Goal: Information Seeking & Learning: Find contact information

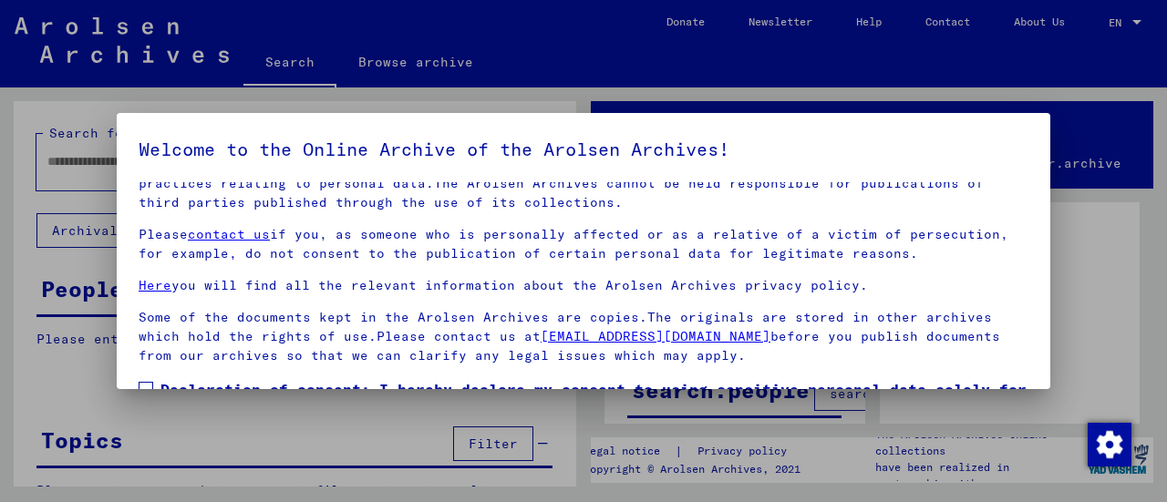
scroll to position [141, 0]
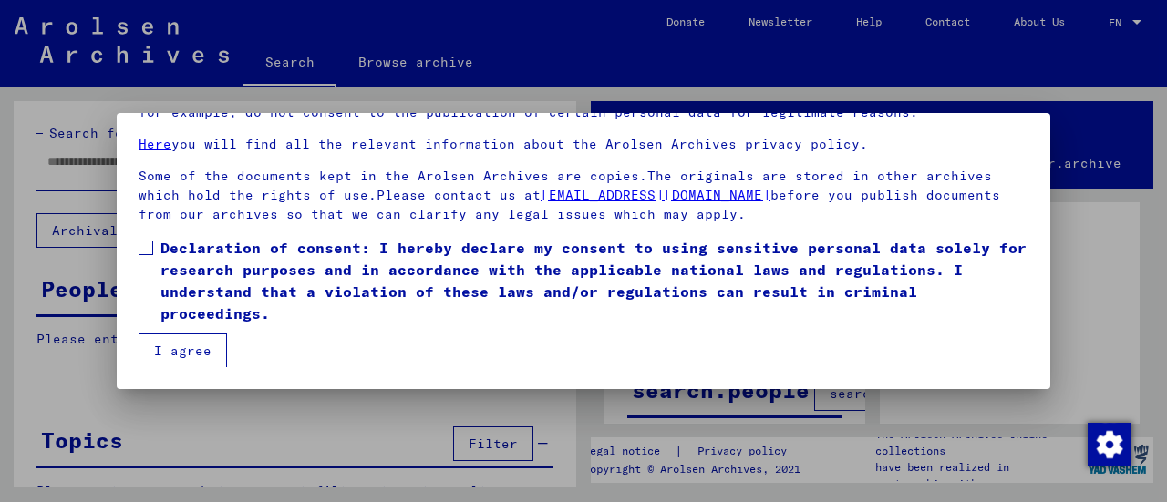
click at [149, 250] on span at bounding box center [146, 248] width 15 height 15
click at [204, 346] on button "I agree" at bounding box center [183, 351] width 88 height 35
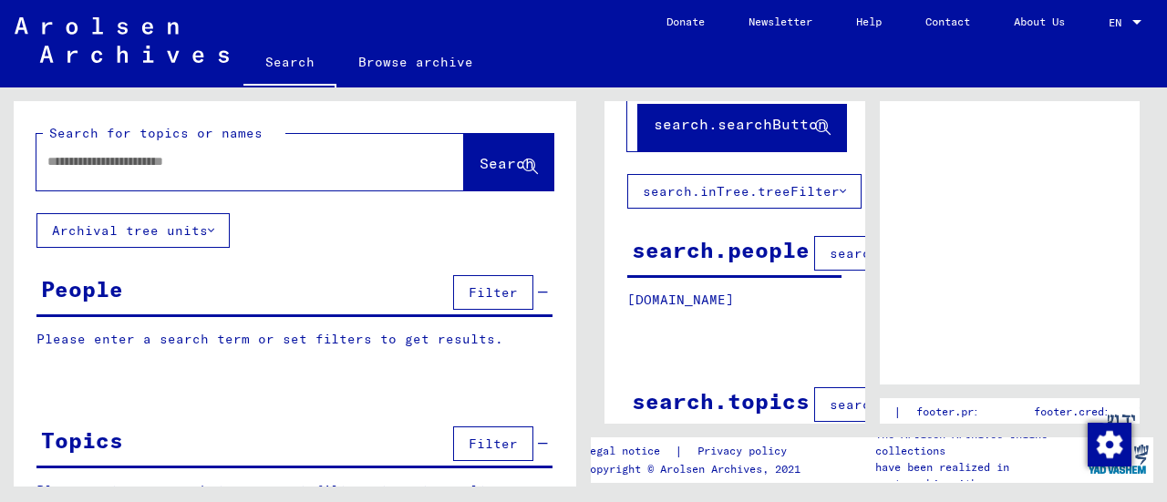
scroll to position [0, 0]
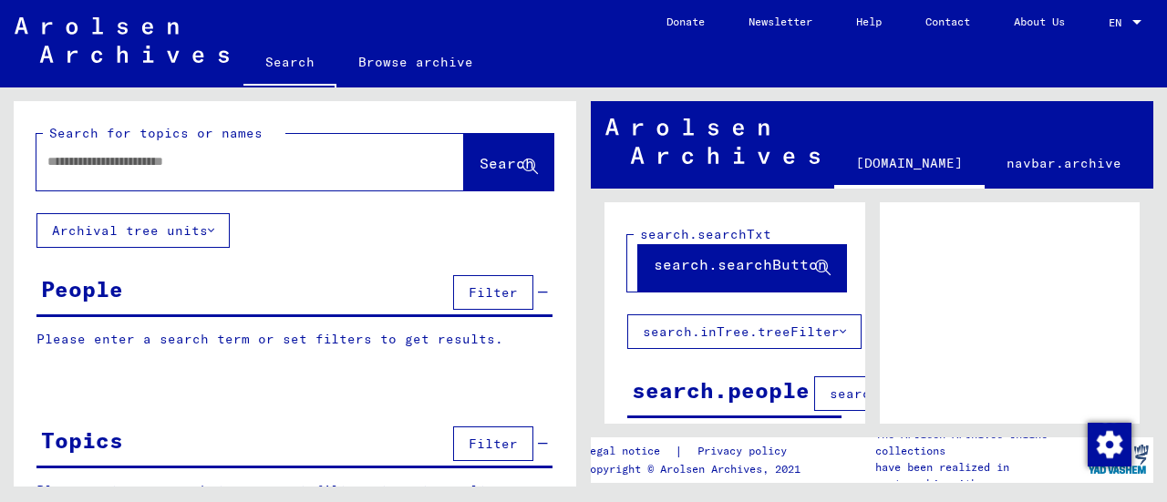
click at [1044, 76] on mat-toolbar "Search Browse archive Detailed questions/information about the documents? Send …" at bounding box center [583, 43] width 1167 height 87
click at [1036, 16] on link "About Us" at bounding box center [1039, 22] width 95 height 44
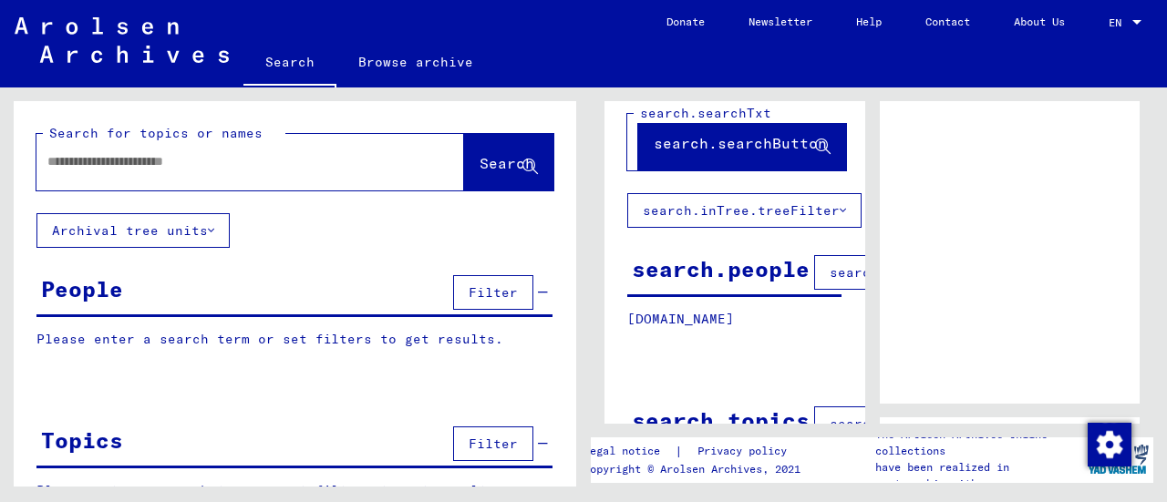
scroll to position [178, 0]
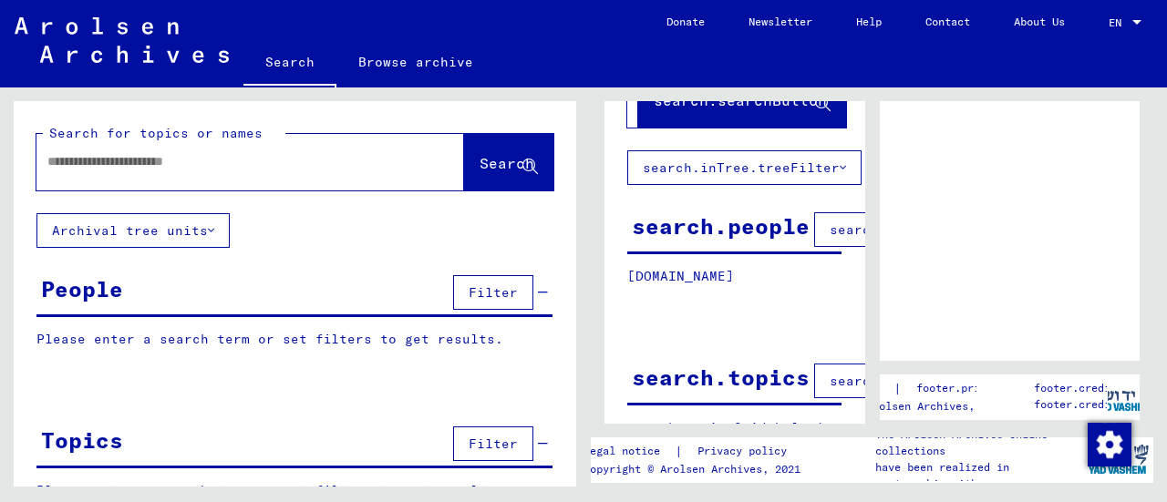
click at [808, 314] on div at bounding box center [734, 325] width 261 height 23
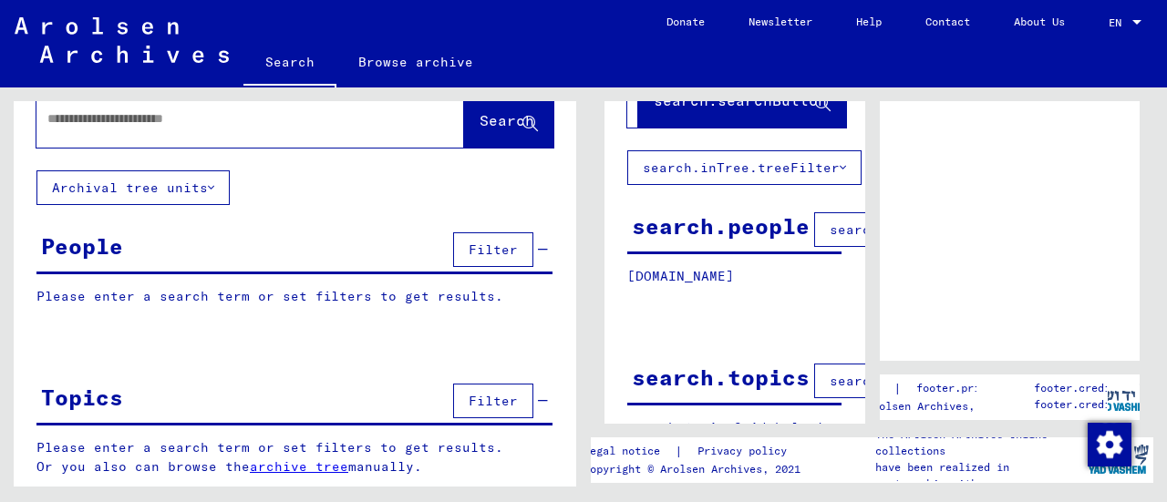
scroll to position [0, 0]
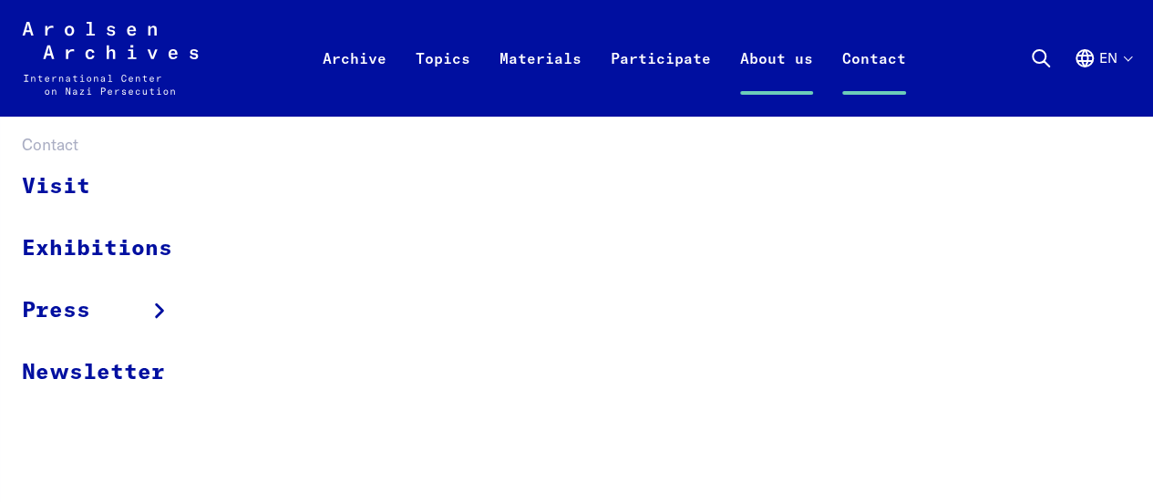
click at [880, 57] on link "Contact" at bounding box center [874, 80] width 93 height 73
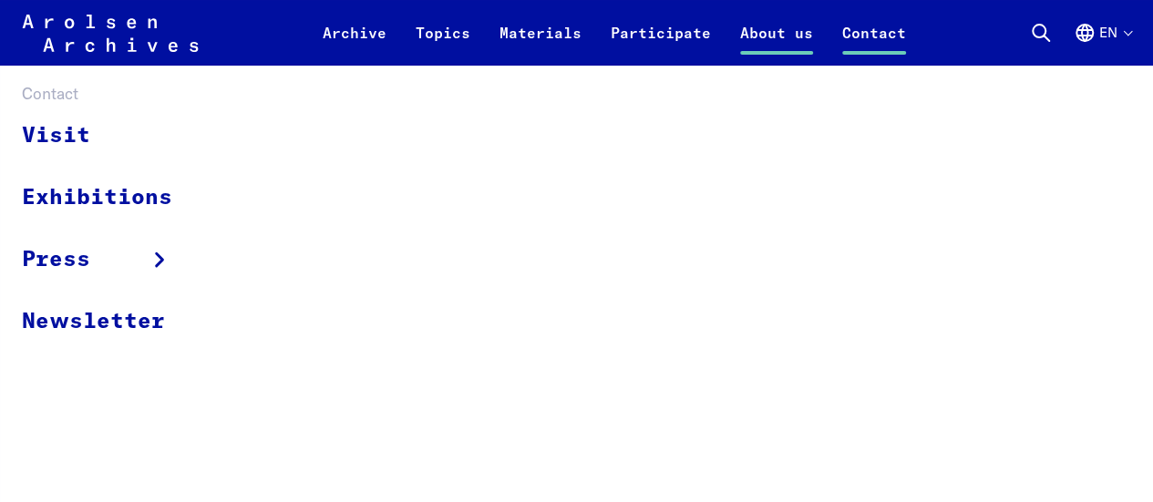
scroll to position [96, 0]
click at [153, 265] on icon "Contact" at bounding box center [160, 260] width 26 height 26
click at [154, 199] on link "Exhibitions" at bounding box center [109, 198] width 174 height 62
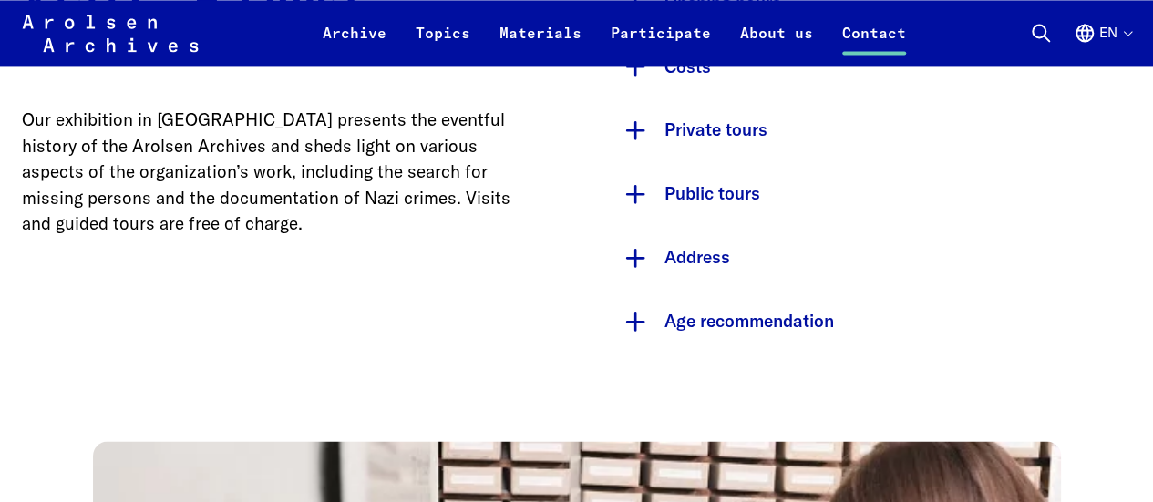
scroll to position [1371, 0]
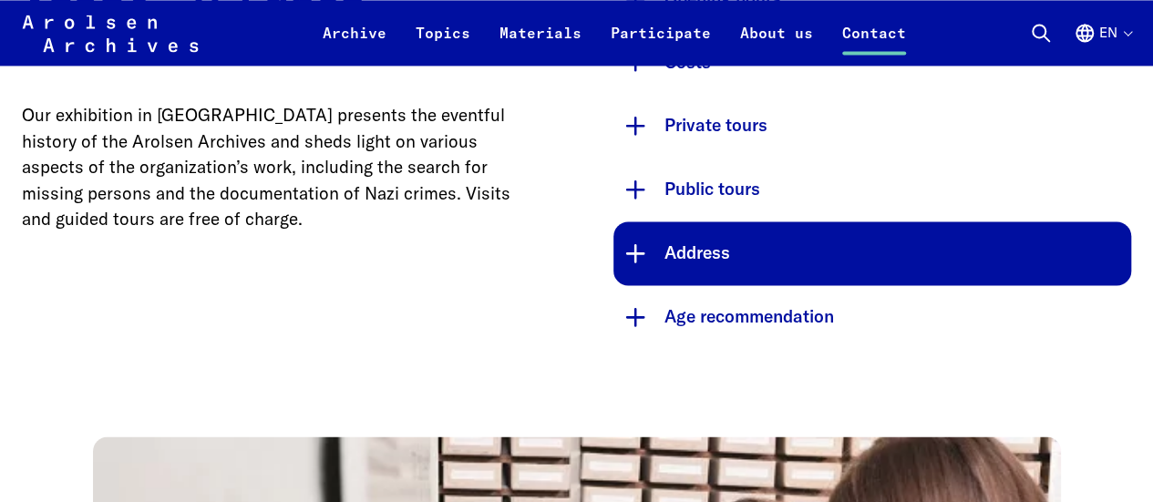
click at [696, 253] on button "Address" at bounding box center [872, 253] width 519 height 64
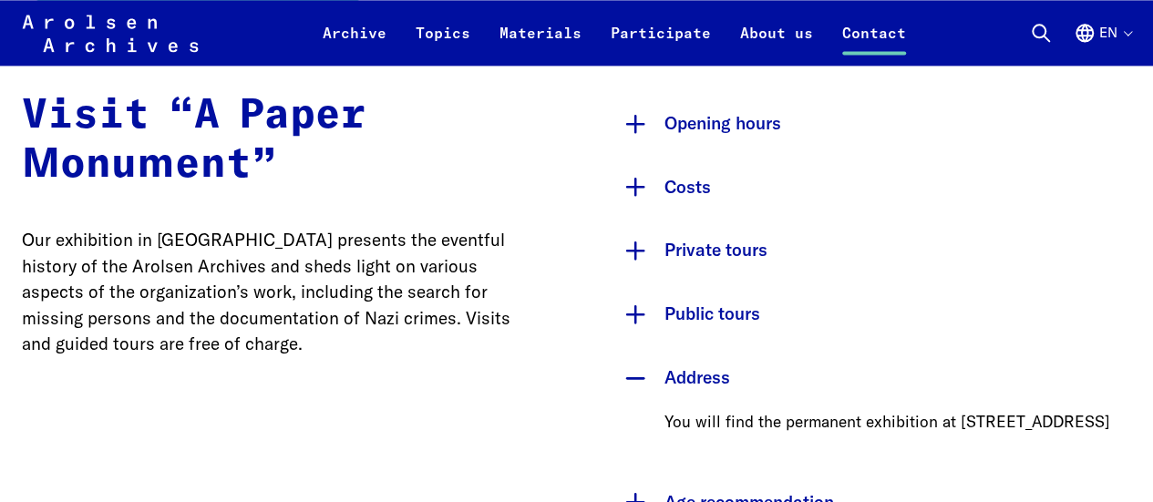
scroll to position [1236, 0]
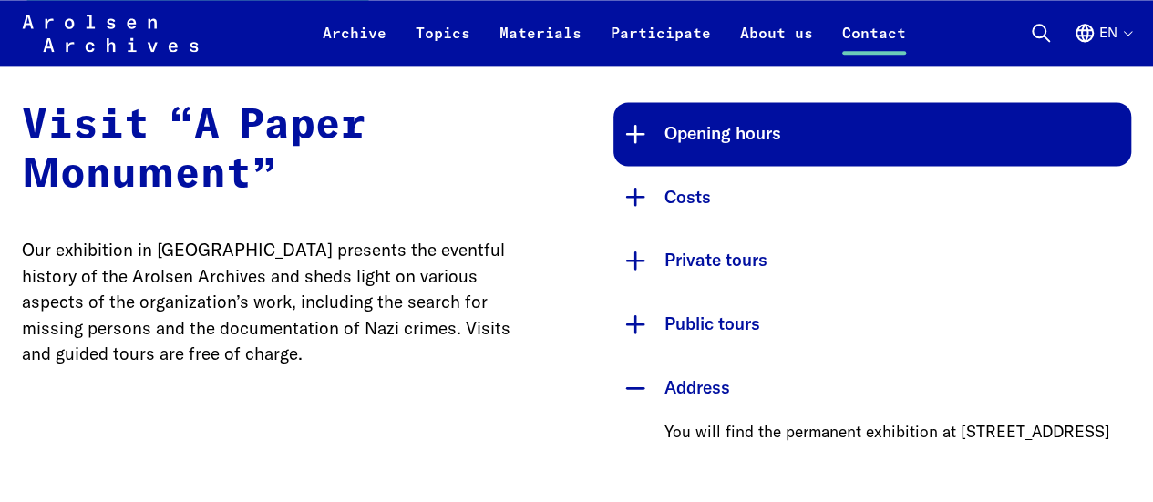
click at [747, 139] on button "Opening hours" at bounding box center [872, 134] width 519 height 64
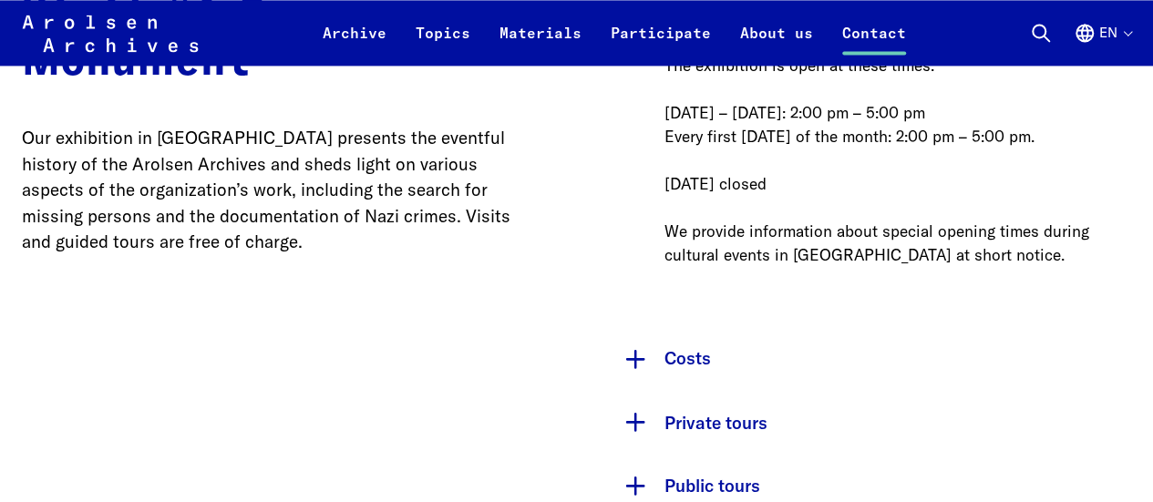
scroll to position [1358, 0]
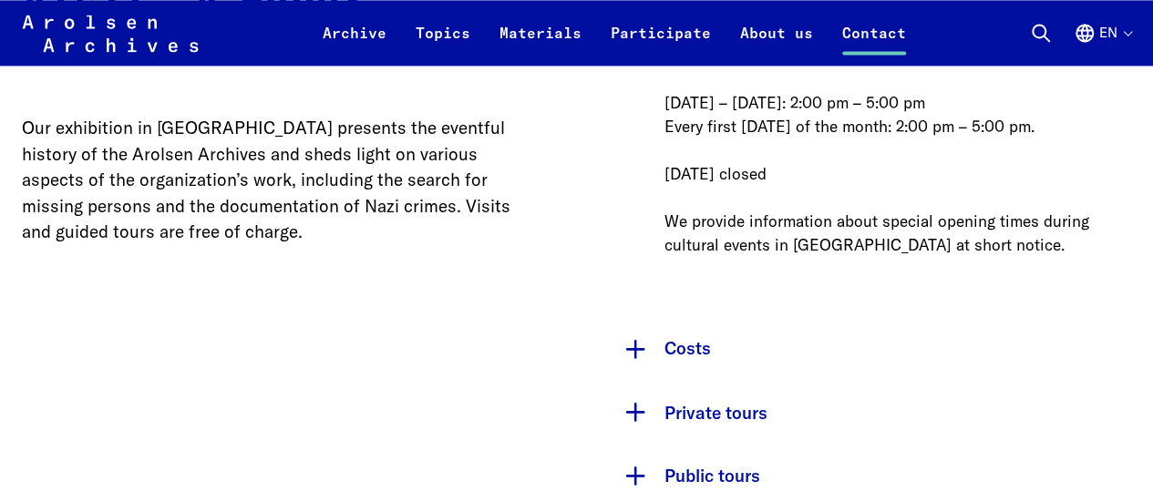
click at [691, 346] on button "Costs" at bounding box center [872, 349] width 519 height 64
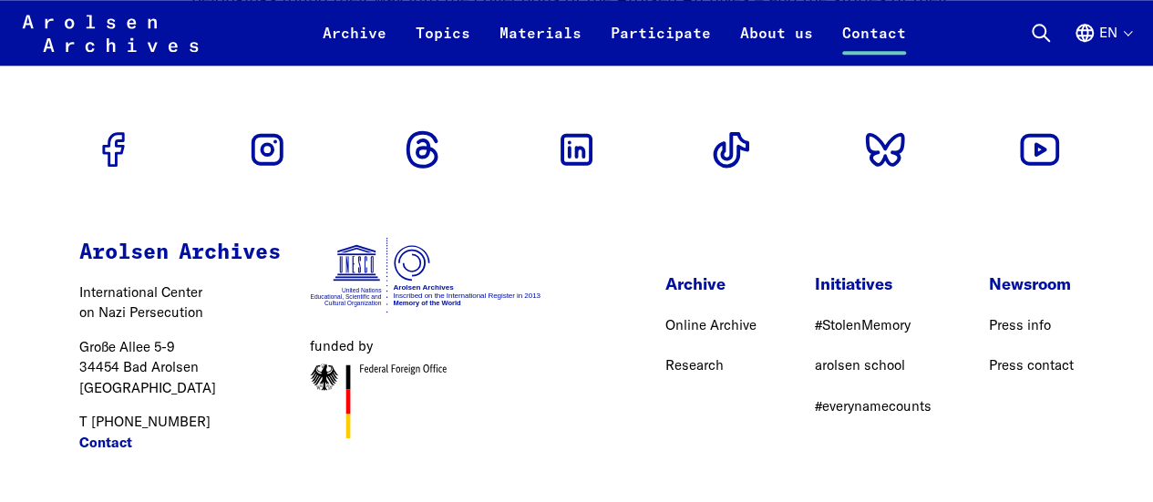
scroll to position [4412, 0]
